Goal: Transaction & Acquisition: Purchase product/service

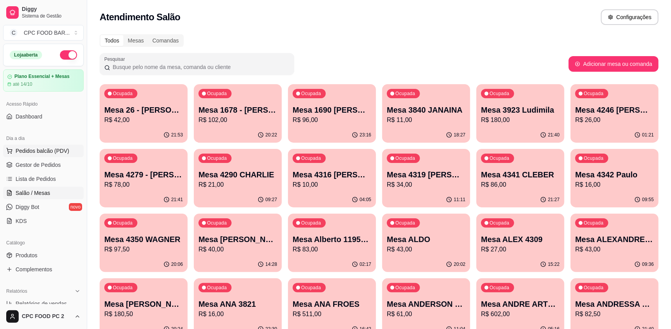
click at [44, 150] on span "Pedidos balcão (PDV)" at bounding box center [43, 151] width 54 height 8
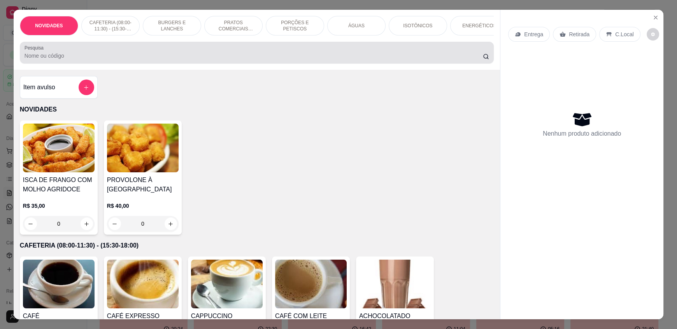
click at [127, 60] on input "Pesquisa" at bounding box center [254, 56] width 459 height 8
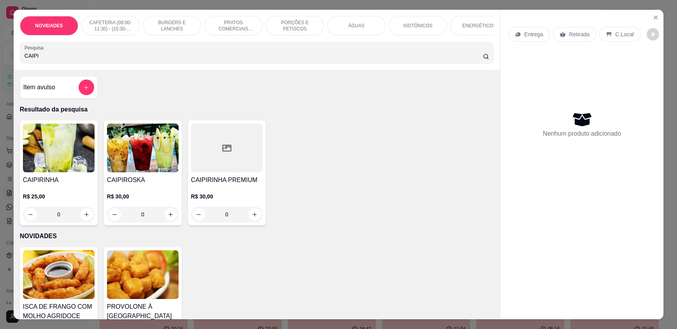
type input "CAIPI"
click at [86, 222] on div "0" at bounding box center [59, 214] width 72 height 16
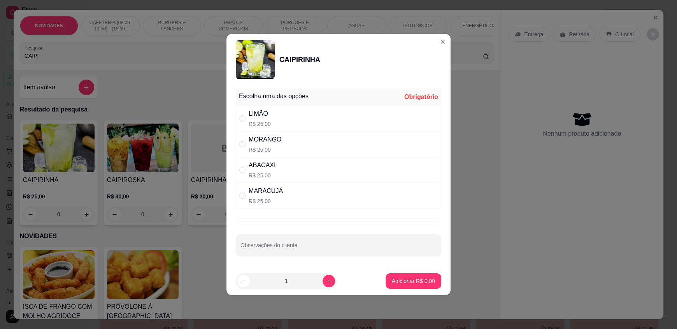
click at [350, 116] on div "LIMÃO R$ 25,00" at bounding box center [339, 118] width 206 height 26
radio input "true"
click at [404, 281] on p "Adicionar R$ 25,00" at bounding box center [412, 280] width 45 height 7
type input "1"
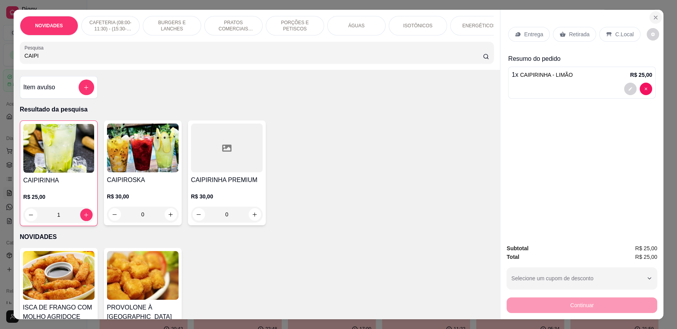
click at [650, 15] on button "Close" at bounding box center [656, 17] width 12 height 12
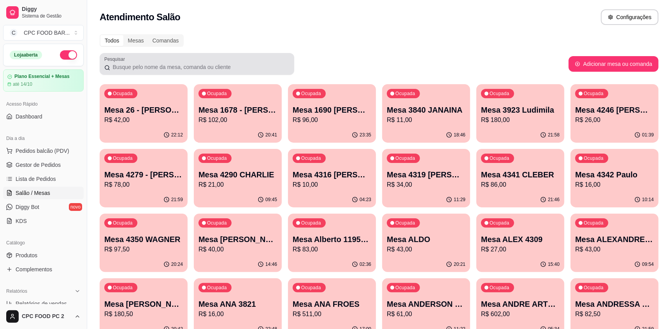
click at [124, 72] on div "Pesquisar" at bounding box center [197, 64] width 195 height 22
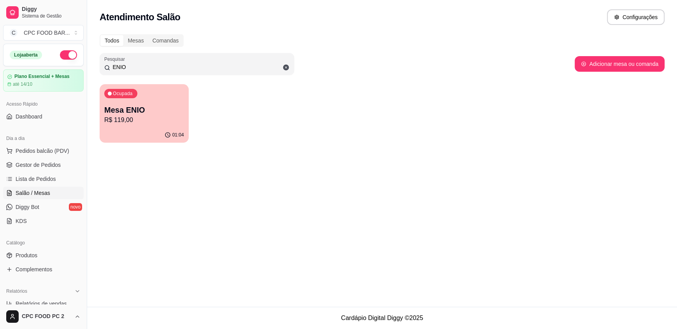
type input "ENIO"
click at [128, 109] on p "Mesa ENIO" at bounding box center [143, 110] width 77 height 11
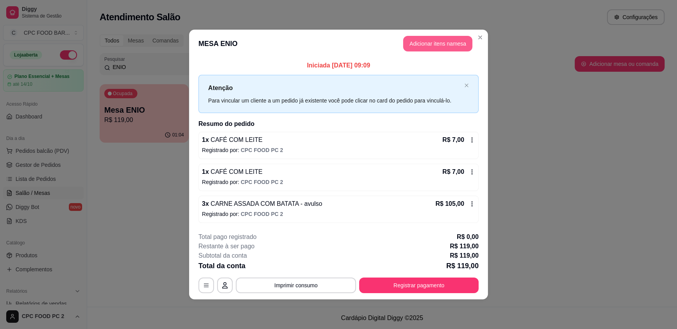
click at [423, 43] on button "Adicionar itens na mesa" at bounding box center [437, 44] width 69 height 16
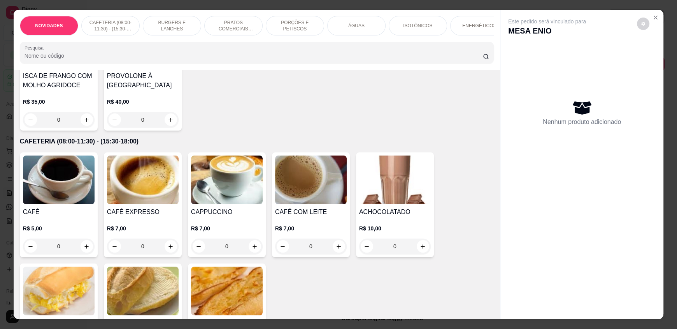
scroll to position [116, 0]
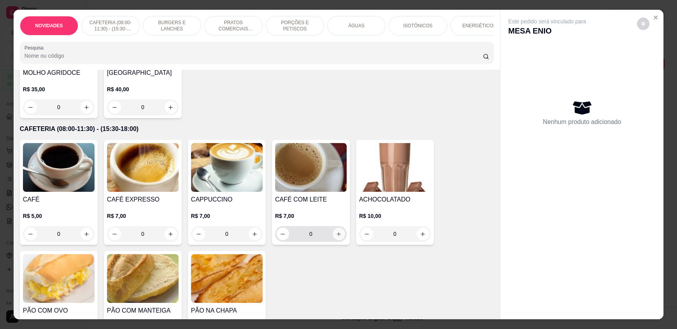
click at [338, 237] on icon "increase-product-quantity" at bounding box center [339, 234] width 6 height 6
type input "1"
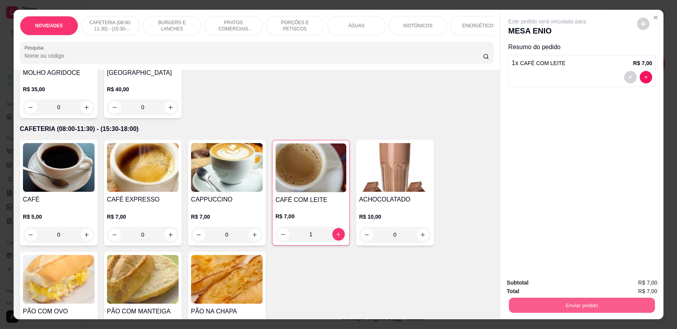
click at [609, 301] on button "Enviar pedido" at bounding box center [582, 304] width 146 height 15
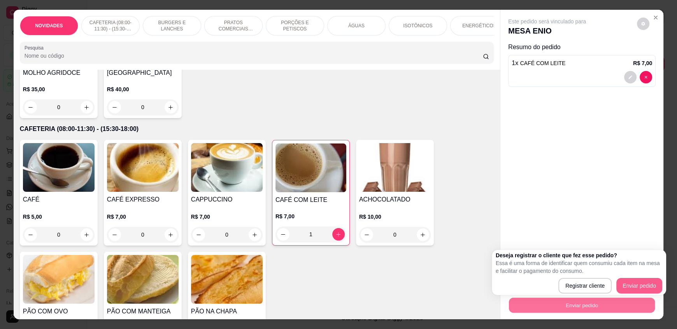
click at [631, 286] on div "Registrar cliente Enviar pedido" at bounding box center [579, 286] width 167 height 16
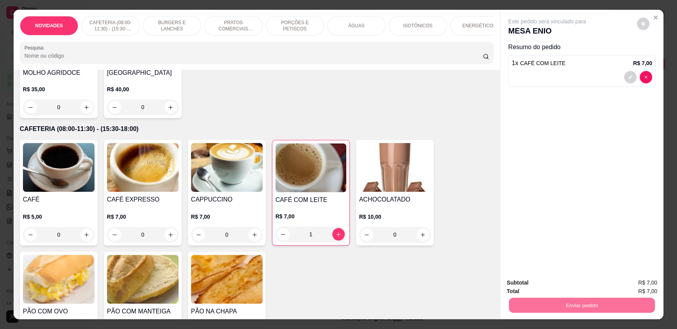
click at [638, 283] on button "Enviar pedido" at bounding box center [637, 285] width 43 height 14
